Goal: Information Seeking & Learning: Find specific fact

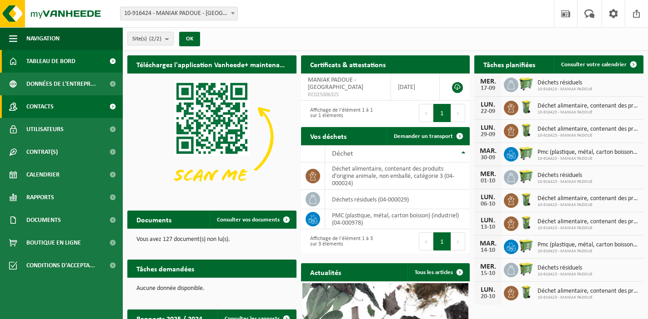
click at [45, 106] on span "Contacts" at bounding box center [39, 106] width 27 height 23
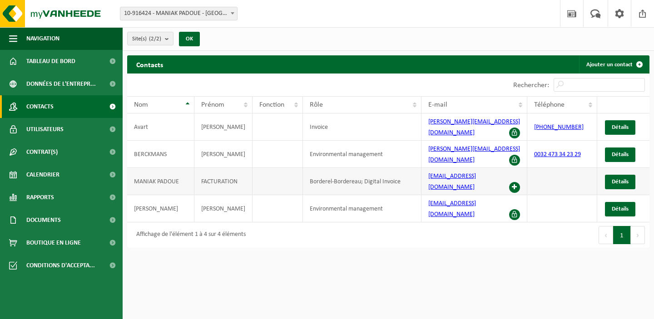
click at [514, 182] on span at bounding box center [514, 187] width 11 height 11
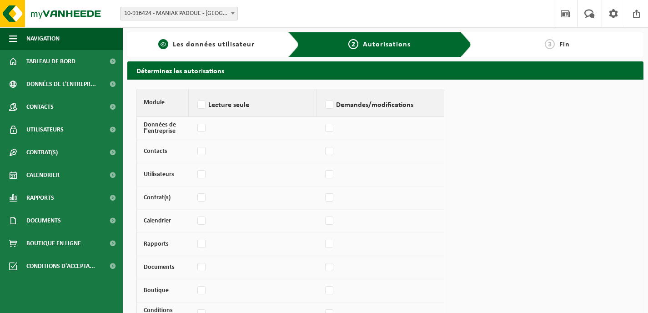
click at [195, 41] on span "Les données utilisateur" at bounding box center [214, 44] width 82 height 7
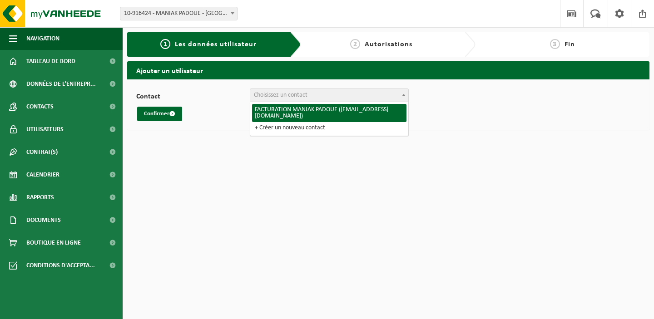
click at [287, 94] on span "Choisissez un contact" at bounding box center [281, 95] width 54 height 7
select select "95455"
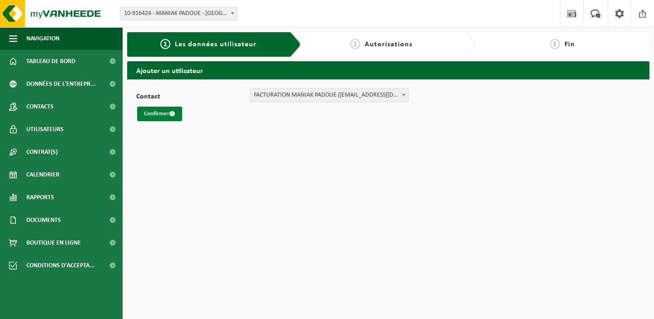
click at [161, 114] on button "Confirmer" at bounding box center [159, 114] width 45 height 15
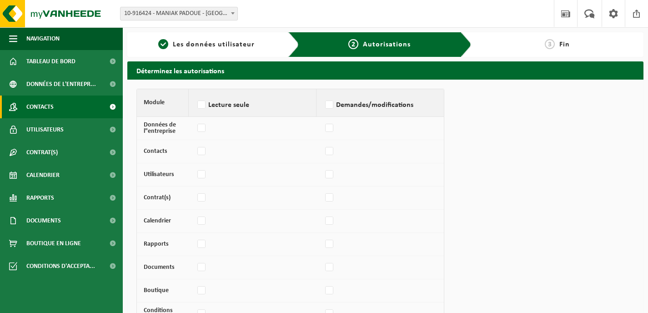
click at [52, 104] on span "Contacts" at bounding box center [39, 106] width 27 height 23
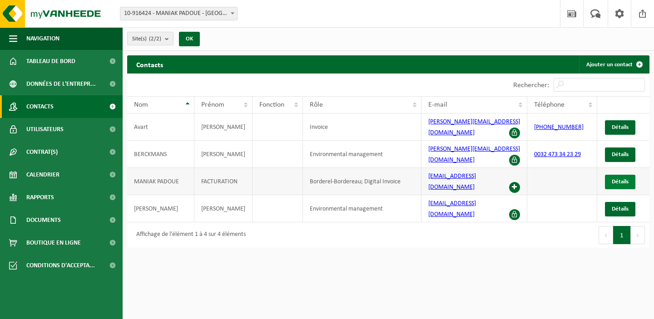
click at [623, 179] on span "Détails" at bounding box center [620, 182] width 17 height 6
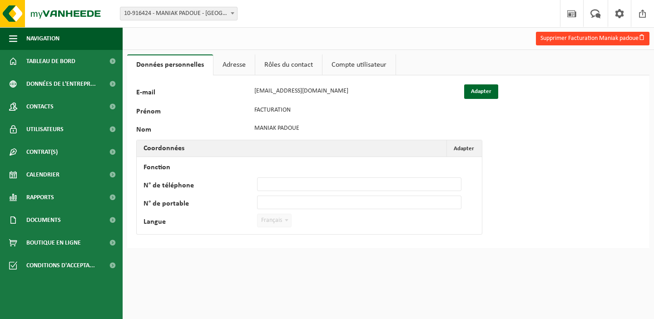
click at [639, 37] on span "button" at bounding box center [642, 37] width 6 height 6
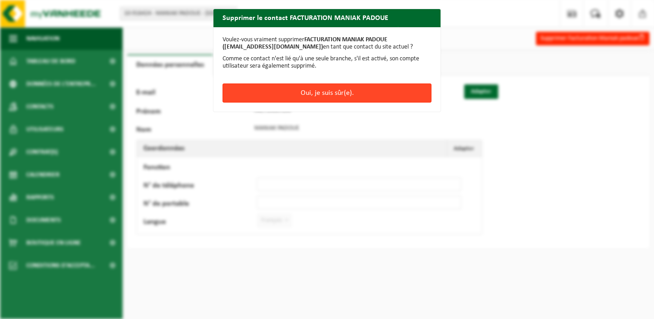
click at [313, 92] on button "Oui, je suis sûr(e)." at bounding box center [327, 93] width 209 height 19
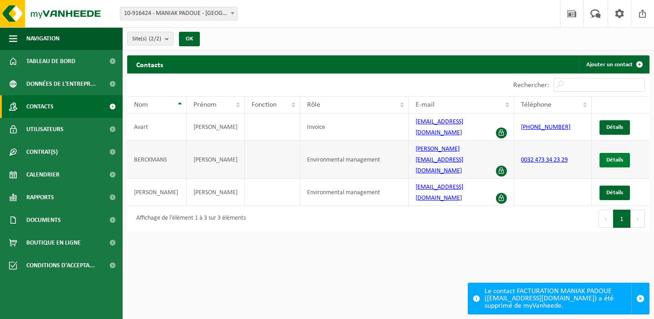
click at [620, 157] on span "Détails" at bounding box center [615, 160] width 17 height 6
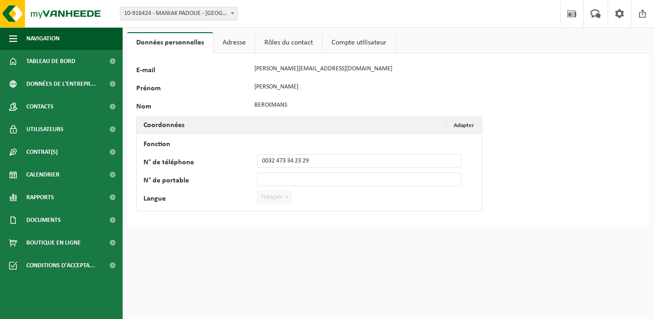
click at [230, 42] on link "Adresse" at bounding box center [234, 42] width 41 height 21
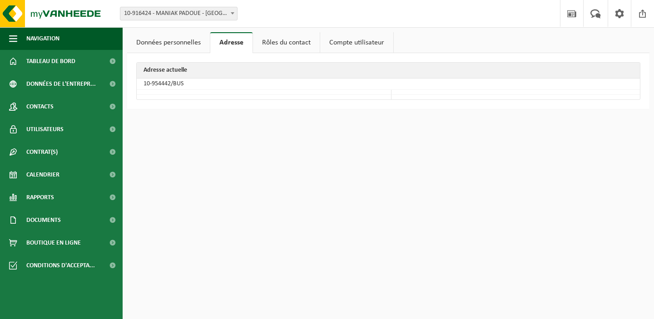
click at [287, 42] on link "Rôles du contact" at bounding box center [286, 42] width 67 height 21
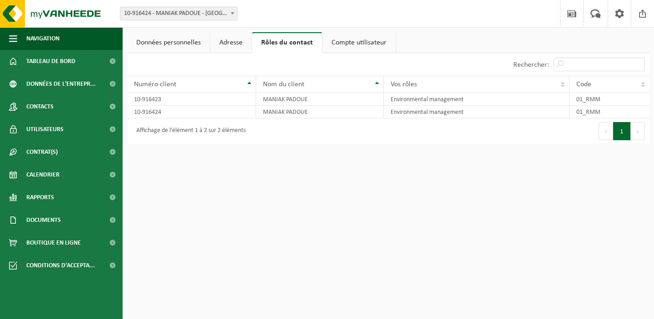
click at [357, 44] on link "Compte utilisateur" at bounding box center [359, 42] width 73 height 21
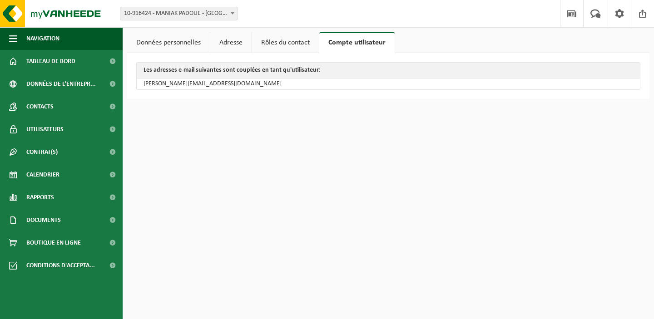
click at [284, 43] on link "Rôles du contact" at bounding box center [285, 42] width 67 height 21
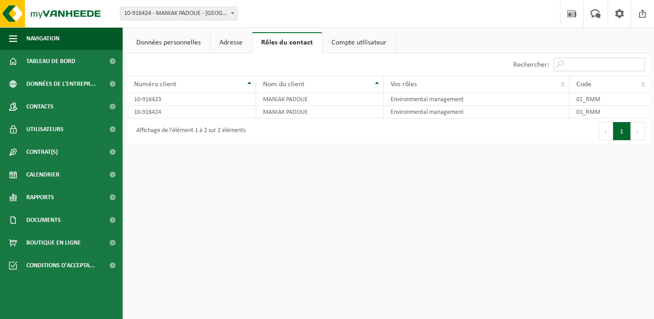
click at [595, 65] on input "Rechercher:" at bounding box center [599, 65] width 91 height 14
click at [182, 46] on link "Données personnelles" at bounding box center [168, 42] width 83 height 21
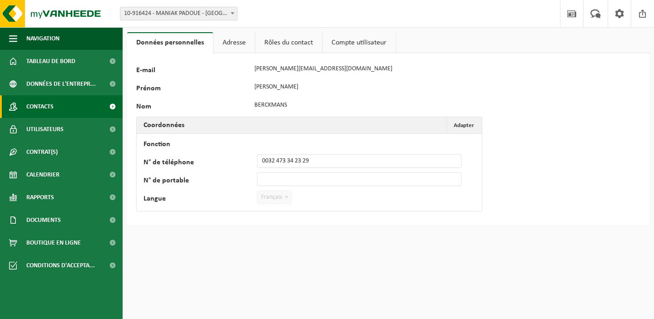
click at [40, 106] on span "Contacts" at bounding box center [39, 106] width 27 height 23
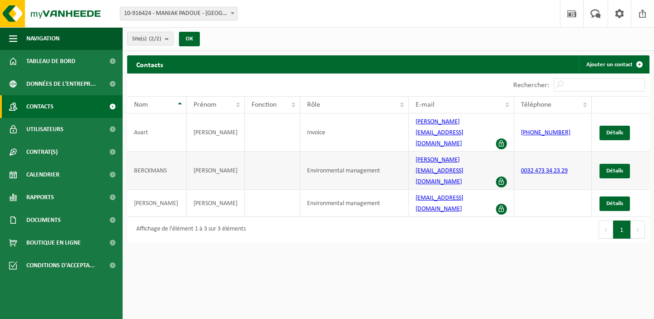
click at [500, 177] on span at bounding box center [501, 182] width 11 height 11
click at [607, 168] on span "Détails" at bounding box center [615, 171] width 17 height 6
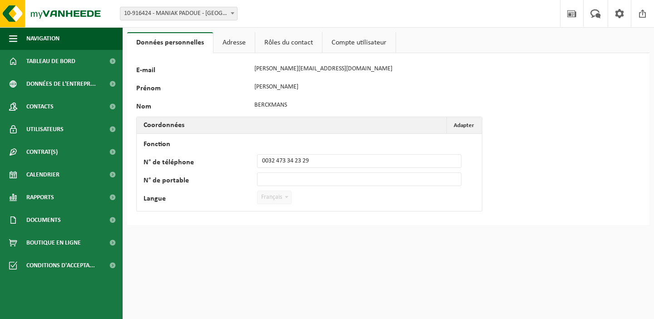
click at [233, 44] on link "Adresse" at bounding box center [234, 42] width 41 height 21
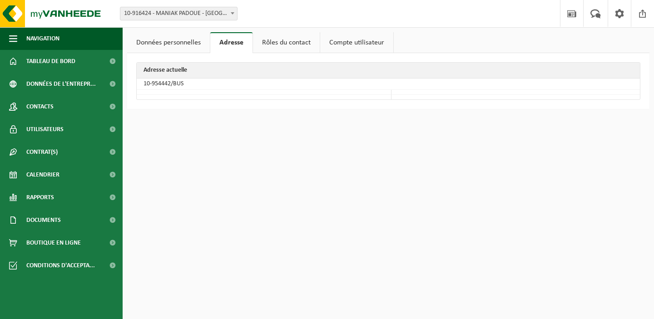
click at [294, 40] on link "Rôles du contact" at bounding box center [286, 42] width 67 height 21
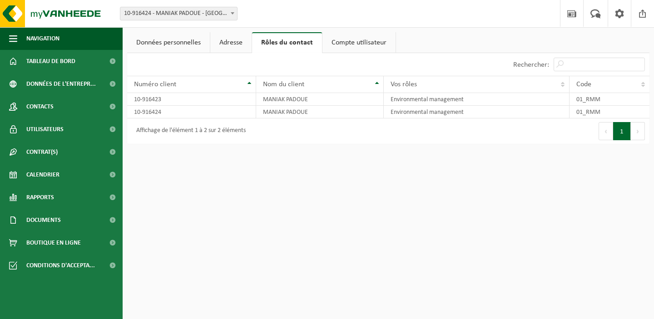
click at [358, 41] on link "Compte utilisateur" at bounding box center [359, 42] width 73 height 21
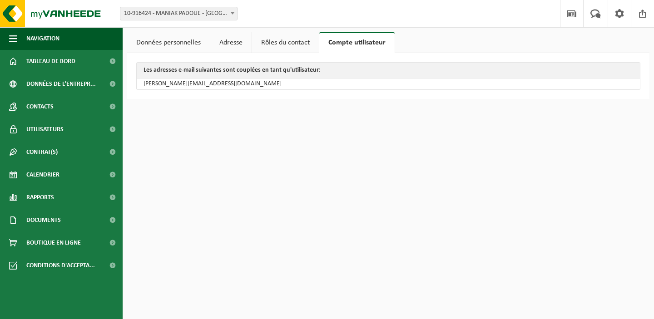
click at [188, 43] on link "Données personnelles" at bounding box center [168, 42] width 83 height 21
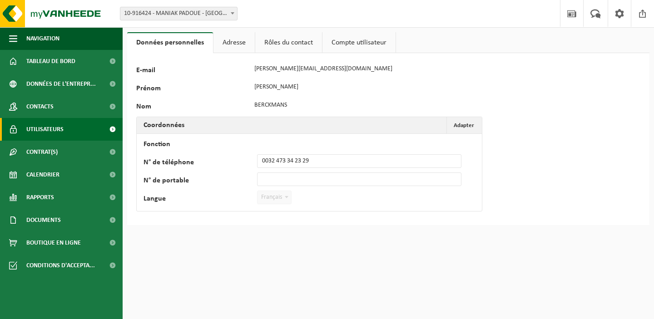
click at [40, 127] on span "Utilisateurs" at bounding box center [44, 129] width 37 height 23
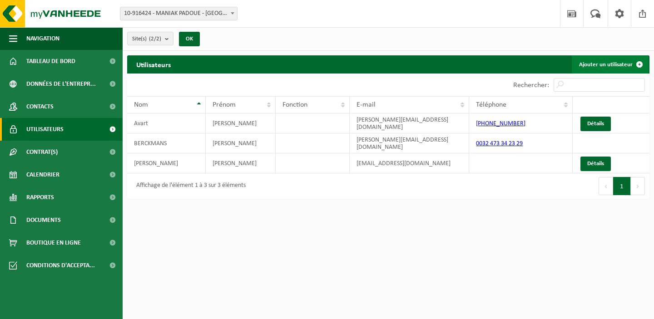
click at [616, 65] on link "Ajouter un utilisateur" at bounding box center [610, 64] width 77 height 18
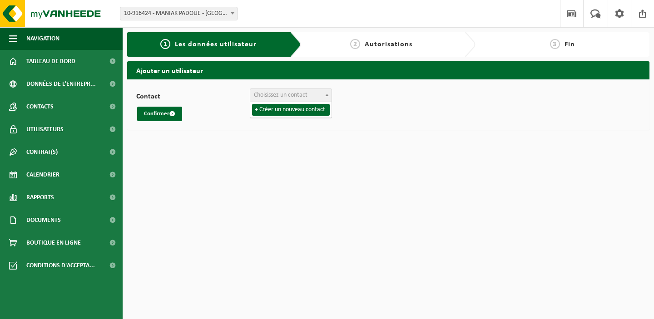
click at [277, 97] on span "Choisissez un contact" at bounding box center [281, 95] width 54 height 7
click at [285, 96] on span "Choisissez un contact" at bounding box center [281, 95] width 54 height 7
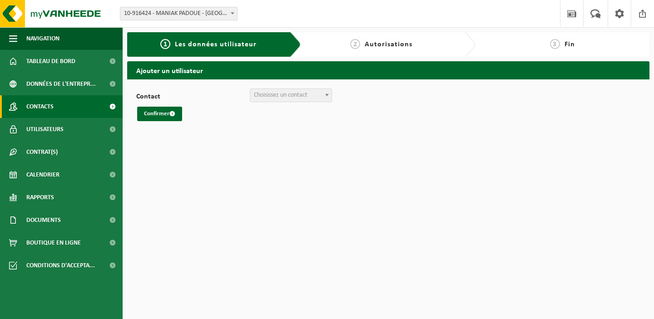
click at [41, 105] on span "Contacts" at bounding box center [39, 106] width 27 height 23
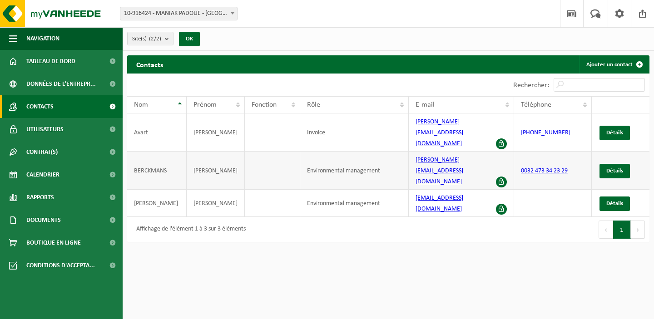
click at [150, 152] on td "BERCKMANS" at bounding box center [157, 171] width 60 height 38
click at [610, 168] on span "Détails" at bounding box center [615, 171] width 17 height 6
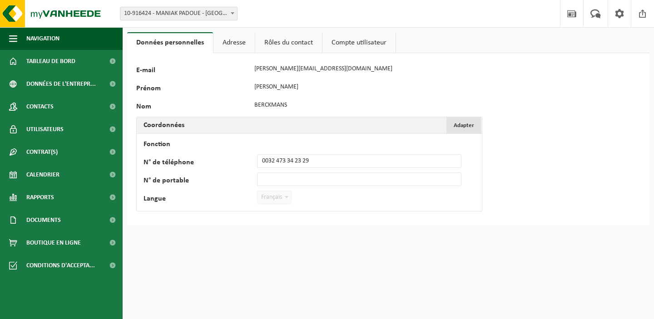
click at [463, 123] on span "Adapter" at bounding box center [464, 126] width 20 height 6
click at [285, 144] on input "Fonction" at bounding box center [359, 143] width 205 height 14
click at [273, 42] on link "Rôles du contact" at bounding box center [288, 42] width 67 height 21
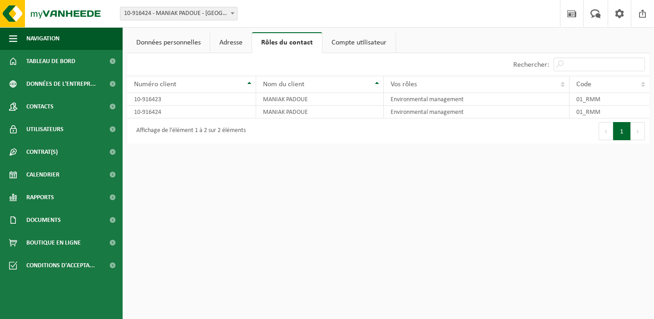
click at [217, 42] on link "Adresse" at bounding box center [230, 42] width 41 height 21
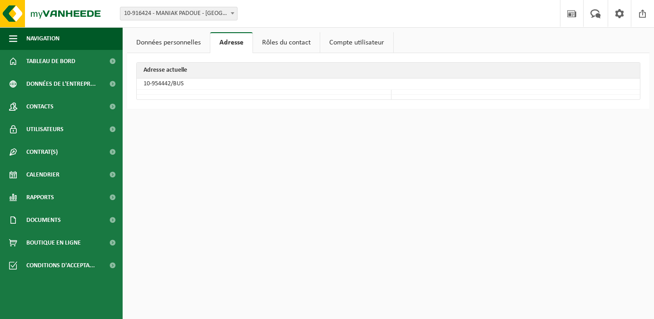
click at [178, 42] on link "Données personnelles" at bounding box center [168, 42] width 83 height 21
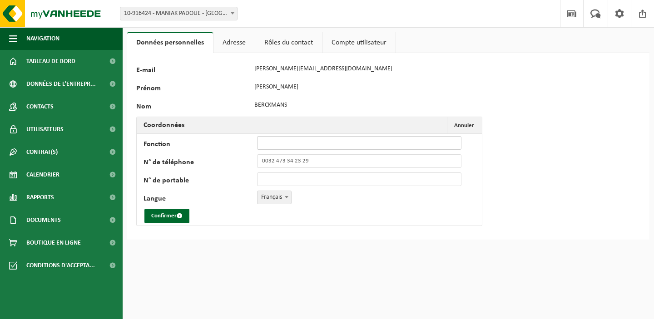
click at [275, 141] on input "Fonction" at bounding box center [359, 143] width 205 height 14
click at [285, 42] on link "Rôles du contact" at bounding box center [288, 42] width 67 height 21
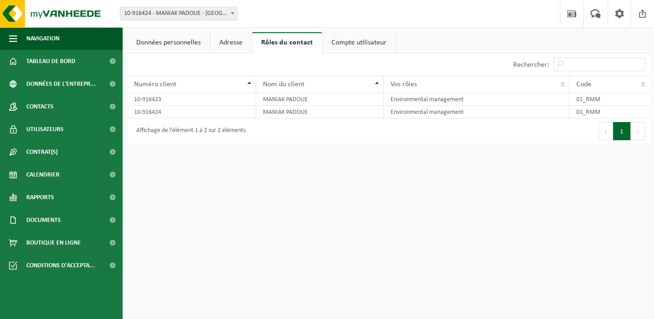
click at [342, 42] on link "Compte utilisateur" at bounding box center [359, 42] width 73 height 21
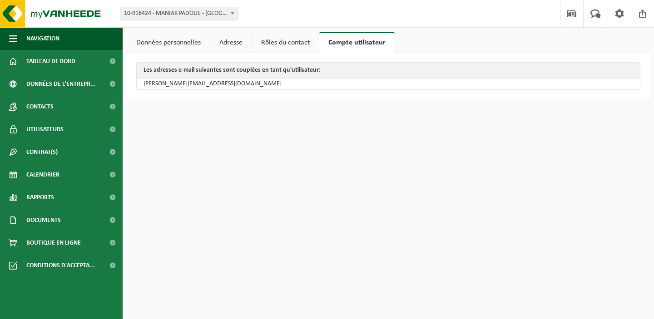
click at [225, 43] on link "Adresse" at bounding box center [230, 42] width 41 height 21
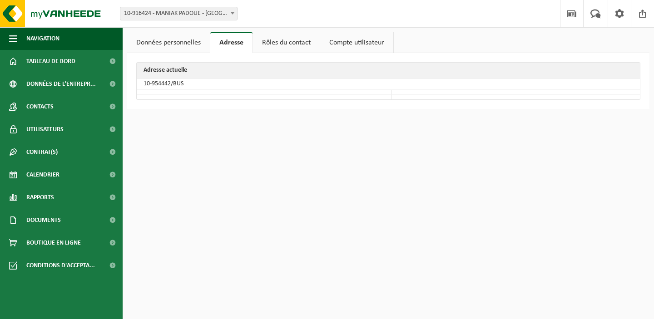
click at [190, 43] on link "Données personnelles" at bounding box center [168, 42] width 83 height 21
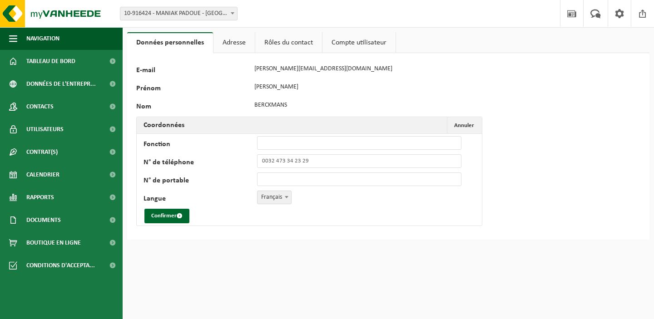
click at [562, 147] on div "103057 E-mail francois@maniak.club Prénom Francois Nom BERCKMANS Coordonnées Ad…" at bounding box center [388, 146] width 523 height 187
click at [281, 40] on link "Rôles du contact" at bounding box center [288, 42] width 67 height 21
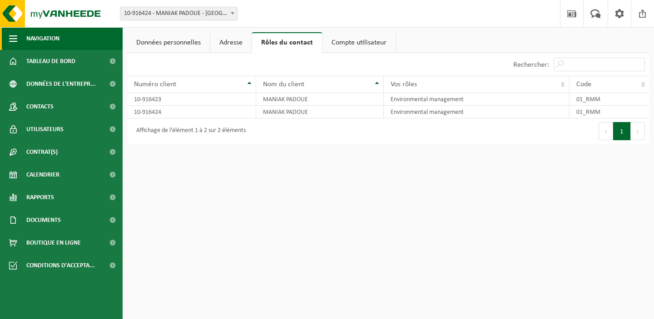
click at [11, 38] on span "button" at bounding box center [13, 38] width 8 height 23
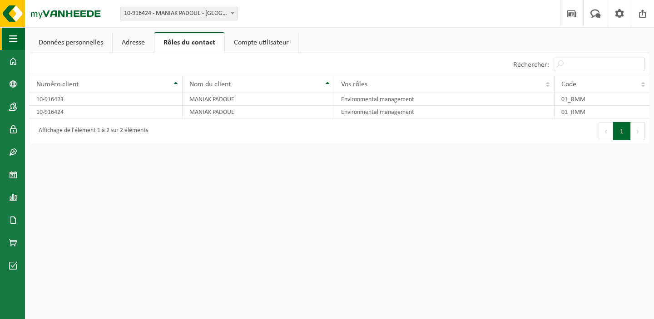
click at [11, 38] on span "button" at bounding box center [13, 38] width 8 height 23
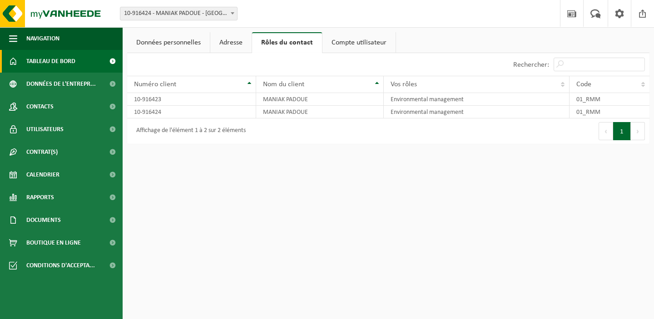
click at [55, 61] on span "Tableau de bord" at bounding box center [50, 61] width 49 height 23
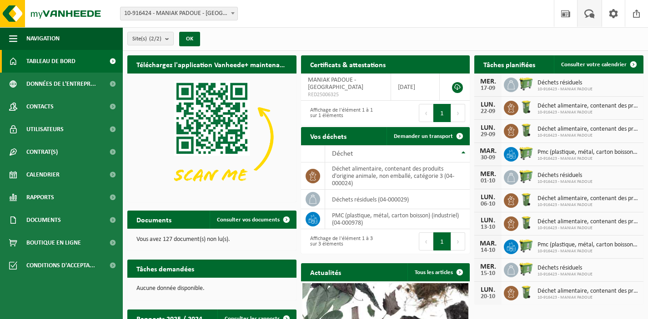
click at [591, 13] on span at bounding box center [589, 13] width 15 height 27
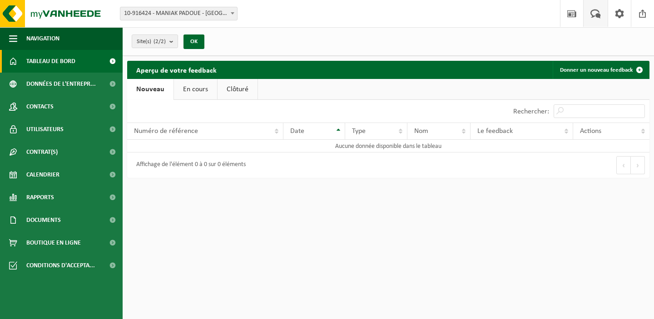
click at [45, 61] on span "Tableau de bord" at bounding box center [50, 61] width 49 height 23
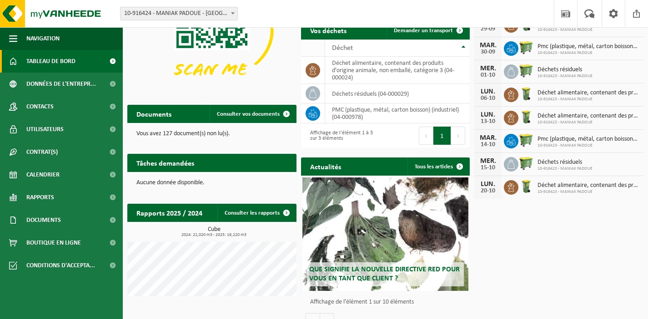
scroll to position [124, 0]
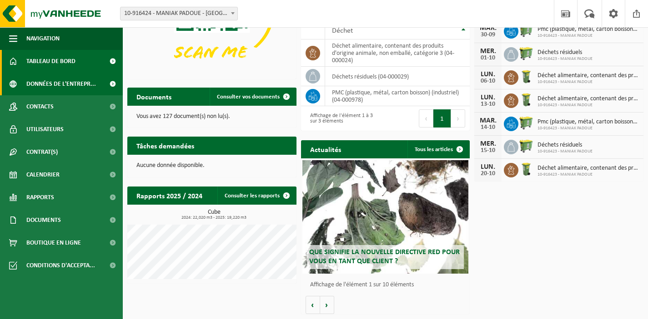
click at [78, 81] on span "Données de l'entrepr..." at bounding box center [61, 84] width 70 height 23
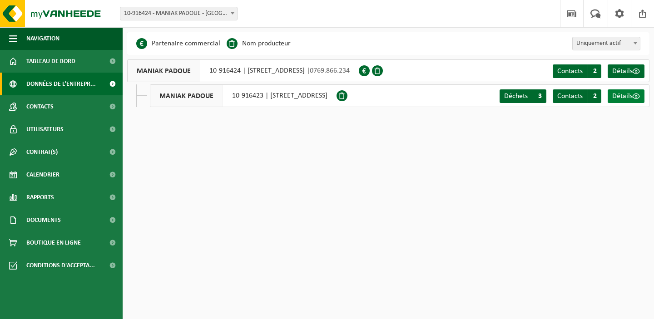
click at [620, 95] on span "Détails" at bounding box center [623, 96] width 20 height 7
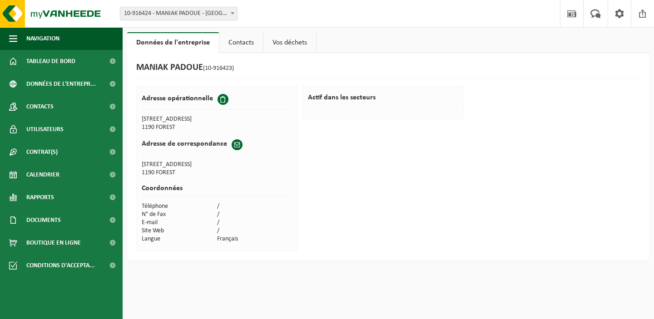
click at [237, 40] on link "Contacts" at bounding box center [242, 42] width 44 height 21
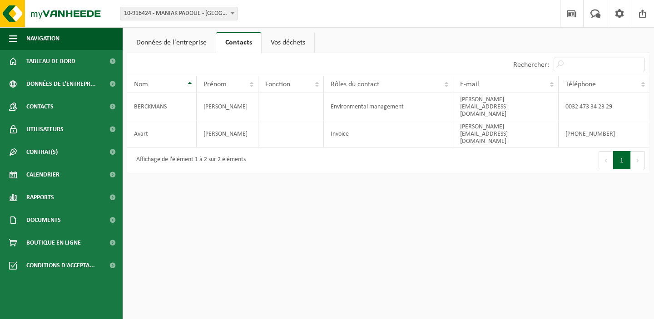
click at [298, 43] on link "Vos déchets" at bounding box center [288, 42] width 53 height 21
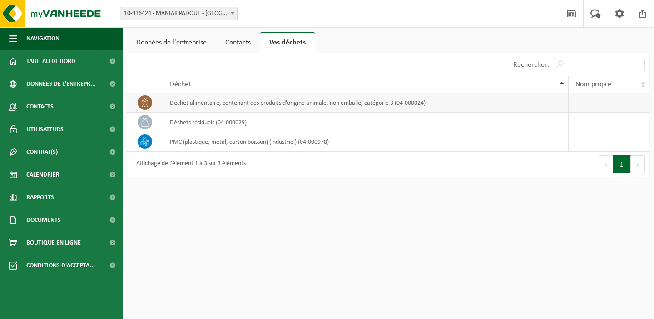
click at [261, 102] on td "déchet alimentaire, contenant des produits d'origine animale, non emballé, caté…" at bounding box center [366, 103] width 406 height 20
click at [44, 150] on span "Contrat(s)" at bounding box center [41, 152] width 31 height 23
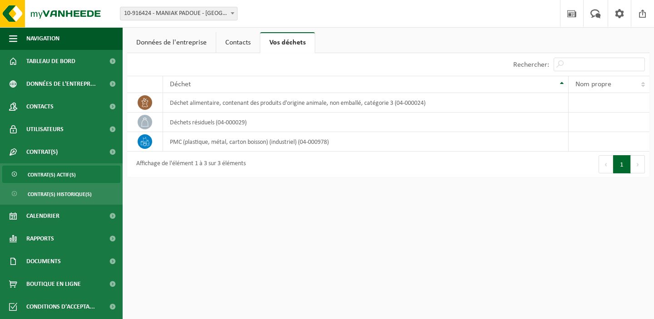
click at [53, 175] on span "Contrat(s) actif(s)" at bounding box center [52, 174] width 48 height 17
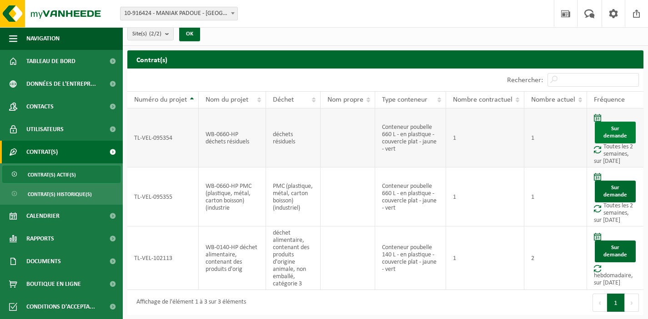
scroll to position [6, 0]
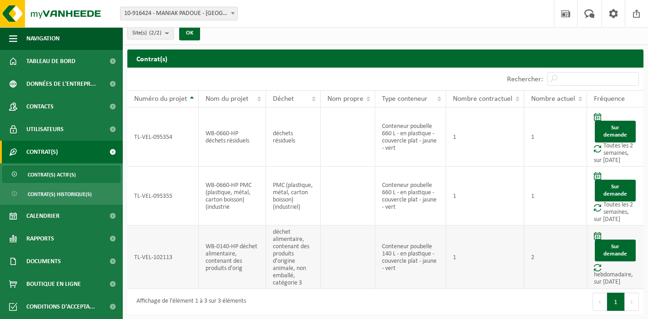
click at [598, 268] on span at bounding box center [597, 268] width 7 height 8
click at [601, 278] on td "Sur demande hebdomadaire, sur lundi" at bounding box center [615, 258] width 56 height 64
click at [598, 268] on span at bounding box center [597, 268] width 7 height 8
click at [597, 235] on span at bounding box center [597, 236] width 7 height 8
click at [613, 247] on link "Sur demande" at bounding box center [614, 251] width 41 height 22
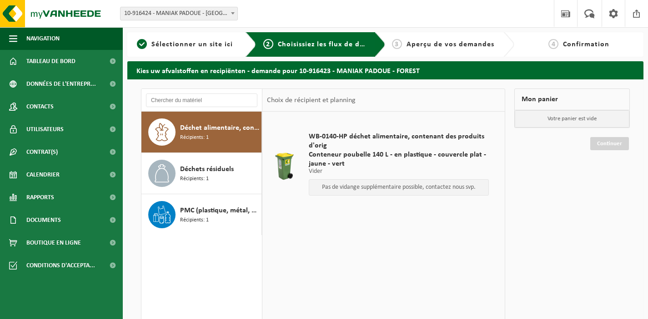
click at [196, 131] on span "Déchet alimentaire, contenant des produits d'origine animale, non emballé, caté…" at bounding box center [219, 128] width 79 height 11
click at [449, 45] on span "Aperçu de vos demandes" at bounding box center [450, 44] width 88 height 7
click at [40, 149] on span "Contrat(s)" at bounding box center [41, 152] width 31 height 23
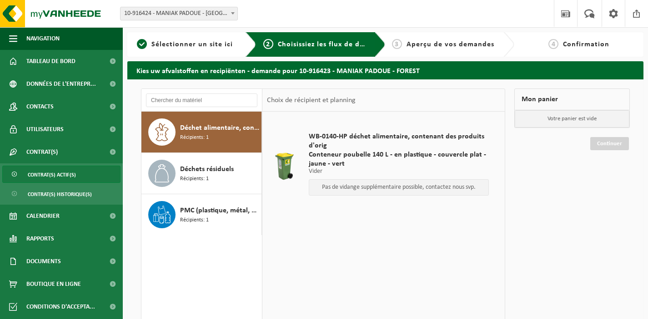
click at [45, 175] on span "Contrat(s) actif(s)" at bounding box center [52, 174] width 48 height 17
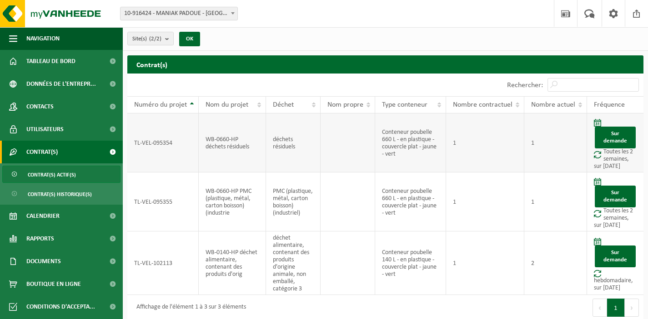
scroll to position [6, 0]
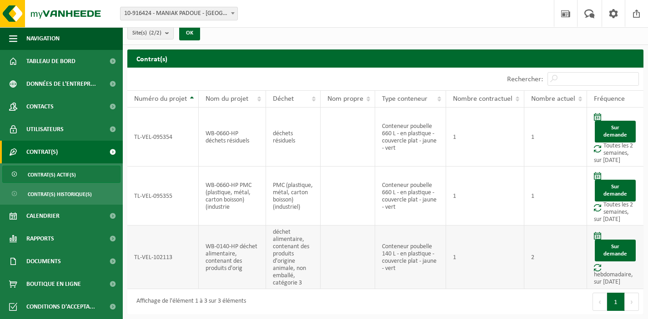
click at [175, 273] on td "TL-VEL-102113" at bounding box center [162, 258] width 71 height 64
click at [511, 269] on td "1" at bounding box center [485, 258] width 78 height 64
click at [596, 269] on span at bounding box center [597, 268] width 7 height 8
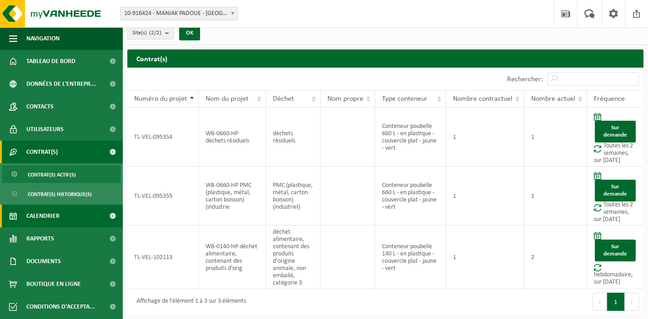
click at [51, 216] on span "Calendrier" at bounding box center [42, 216] width 33 height 23
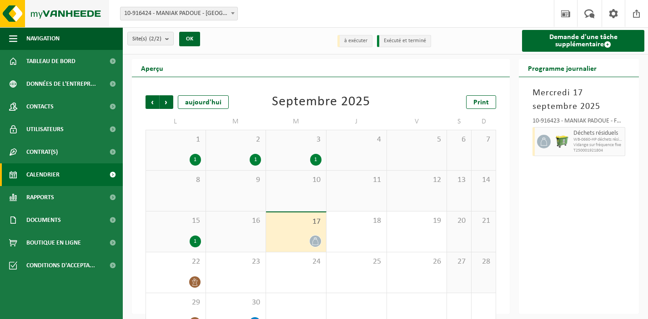
click at [60, 15] on img at bounding box center [54, 13] width 109 height 27
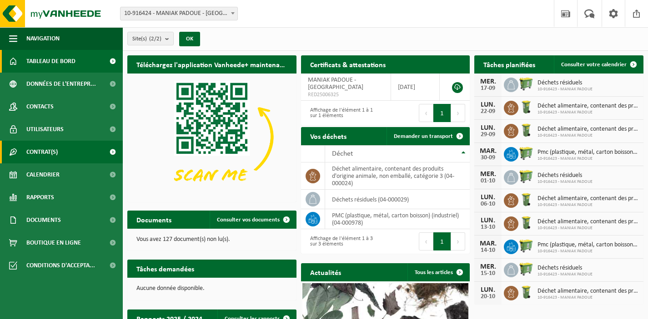
click at [41, 150] on span "Contrat(s)" at bounding box center [41, 152] width 31 height 23
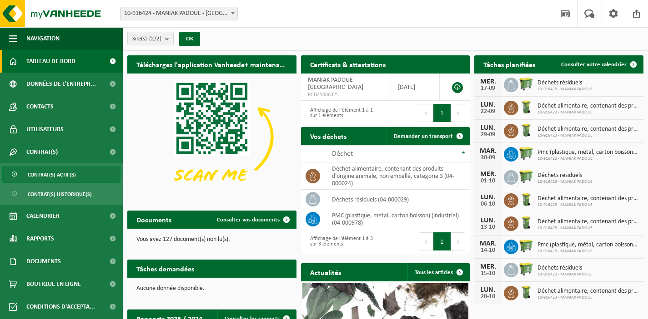
click at [60, 171] on span "Contrat(s) actif(s)" at bounding box center [52, 174] width 48 height 17
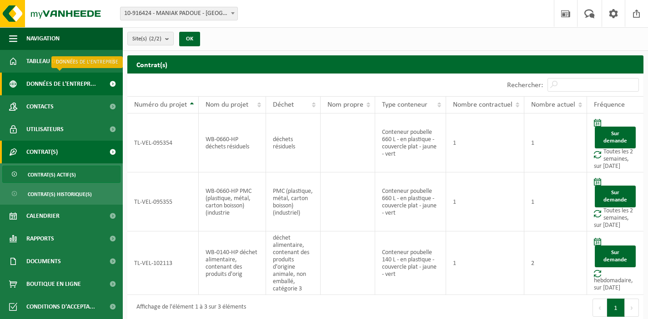
click at [55, 82] on span "Données de l'entrepr..." at bounding box center [61, 84] width 70 height 23
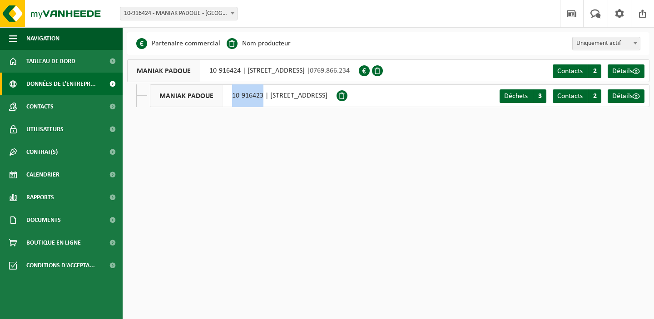
drag, startPoint x: 233, startPoint y: 96, endPoint x: 262, endPoint y: 95, distance: 29.6
click at [262, 95] on div "MANIAK PADOUE 10-916423 | [STREET_ADDRESS]" at bounding box center [243, 96] width 187 height 23
copy div "10-916423"
